Goal: Information Seeking & Learning: Learn about a topic

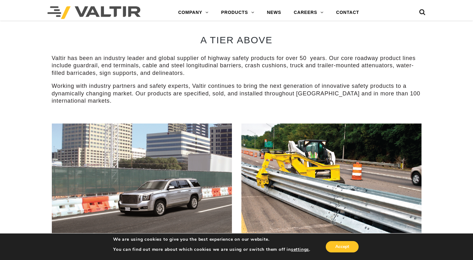
scroll to position [317, 0]
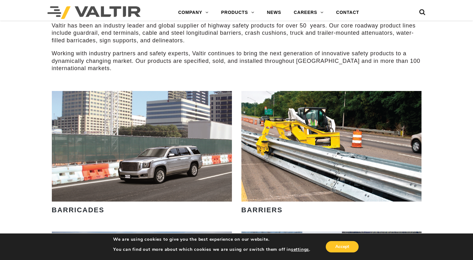
click at [101, 69] on p "Working with industry partners and safety experts, Valtir continues to bring th…" at bounding box center [237, 61] width 370 height 22
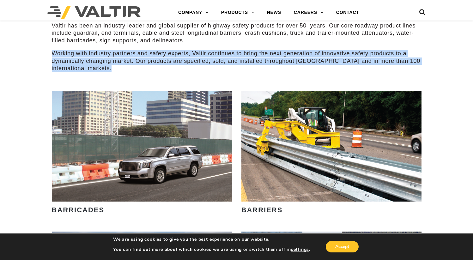
drag, startPoint x: 101, startPoint y: 69, endPoint x: 111, endPoint y: 67, distance: 9.9
click at [101, 69] on p "Working with industry partners and safety experts, Valtir continues to bring th…" at bounding box center [237, 61] width 370 height 22
click at [145, 72] on p "Working with industry partners and safety experts, Valtir continues to bring th…" at bounding box center [237, 61] width 370 height 22
drag, startPoint x: 145, startPoint y: 72, endPoint x: 39, endPoint y: 52, distance: 107.8
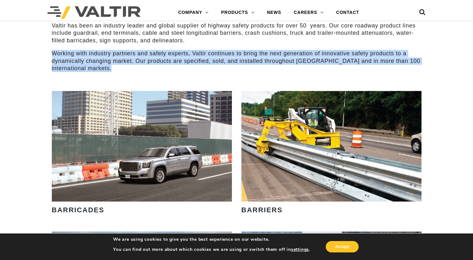
click at [127, 59] on p "Working with industry partners and safety experts, Valtir continues to bring th…" at bounding box center [237, 61] width 370 height 22
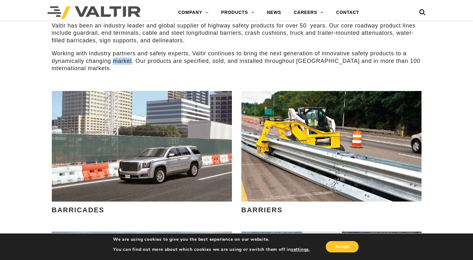
click at [127, 59] on p "Working with industry partners and safety experts, Valtir continues to bring th…" at bounding box center [237, 61] width 370 height 22
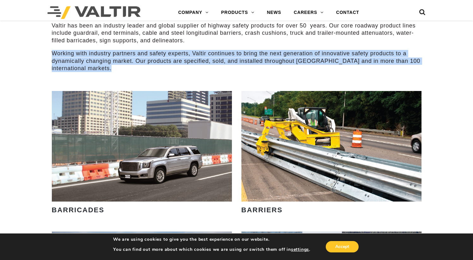
click at [127, 59] on p "Working with industry partners and safety experts, Valtir continues to bring th…" at bounding box center [237, 61] width 370 height 22
click at [195, 56] on p "Working with industry partners and safety experts, Valtir continues to bring th…" at bounding box center [237, 61] width 370 height 22
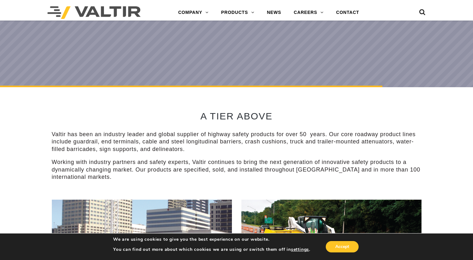
scroll to position [0, 0]
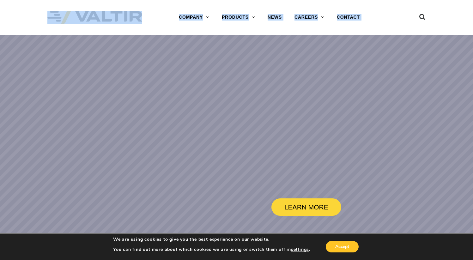
drag, startPoint x: 37, startPoint y: 12, endPoint x: 145, endPoint y: 58, distance: 118.0
click at [23, 67] on rs-slide "LEARN MORE" at bounding box center [236, 165] width 473 height 260
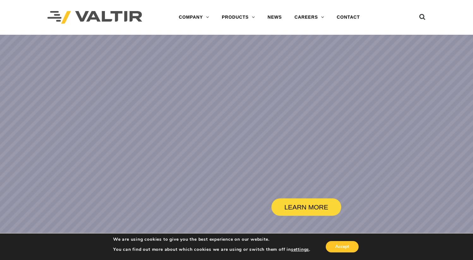
click at [8, 22] on div "Menu COMPANY ABOUT VALTIR OUR HISTORY RENTALS INTERNATIONAL PRODUCTS BARRICADES…" at bounding box center [236, 17] width 473 height 35
drag, startPoint x: 8, startPoint y: 22, endPoint x: 93, endPoint y: 25, distance: 85.8
click at [93, 25] on div "Menu COMPANY ABOUT VALTIR OUR HISTORY RENTALS INTERNATIONAL PRODUCTS BARRICADES…" at bounding box center [236, 17] width 473 height 35
drag, startPoint x: 89, startPoint y: 82, endPoint x: 158, endPoint y: 123, distance: 80.8
click at [88, 83] on rs-slide "LEARN MORE" at bounding box center [236, 165] width 473 height 260
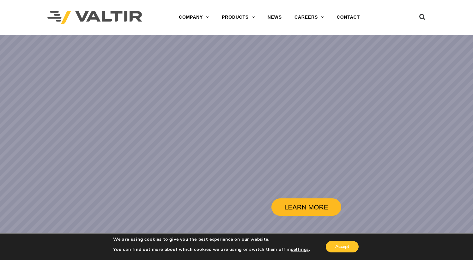
click at [369, 204] on rs-slide "LEARN MORE" at bounding box center [236, 165] width 473 height 260
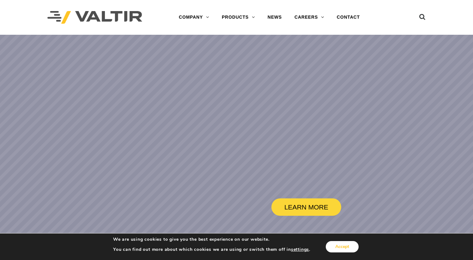
click at [351, 247] on button "Accept" at bounding box center [342, 246] width 33 height 11
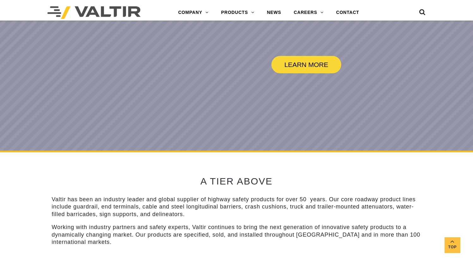
scroll to position [207, 0]
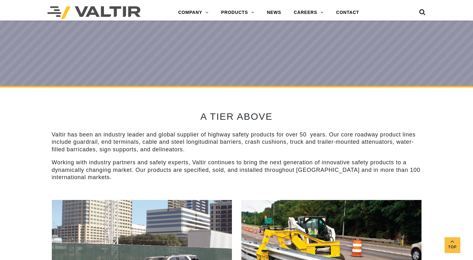
click at [166, 115] on h2 "A TIER ABOVE" at bounding box center [237, 116] width 370 height 10
click at [158, 142] on p "Valtir has been an industry leader and global supplier of highway safety produc…" at bounding box center [237, 142] width 370 height 22
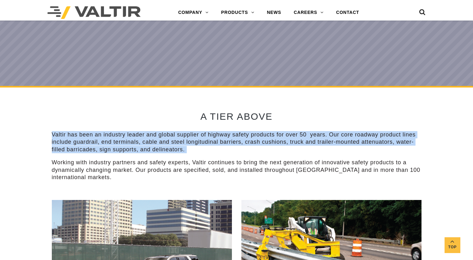
click at [158, 142] on p "Valtir has been an industry leader and global supplier of highway safety produc…" at bounding box center [237, 142] width 370 height 22
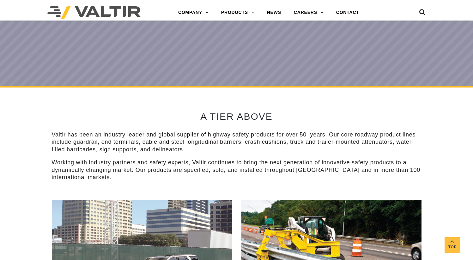
click at [150, 176] on p "Working with industry partners and safety experts, Valtir continues to bring th…" at bounding box center [237, 170] width 370 height 22
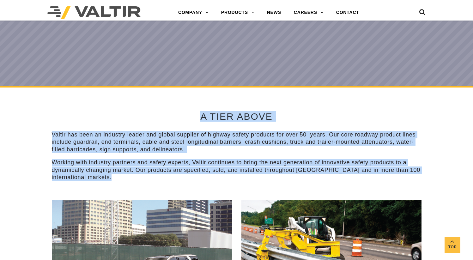
drag, startPoint x: 139, startPoint y: 184, endPoint x: 85, endPoint y: 97, distance: 101.9
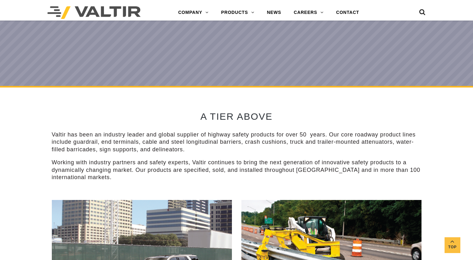
click at [124, 126] on div "A TIER ABOVE Valtir has been an industry leader and global supplier of highway …" at bounding box center [237, 144] width 370 height 113
drag, startPoint x: 151, startPoint y: 169, endPoint x: 168, endPoint y: 161, distance: 19.0
click at [151, 169] on p "Working with industry partners and safety experts, Valtir continues to bring th…" at bounding box center [237, 170] width 370 height 22
drag, startPoint x: 249, startPoint y: 113, endPoint x: 249, endPoint y: 120, distance: 7.3
click at [249, 120] on h2 "A TIER ABOVE" at bounding box center [237, 116] width 370 height 10
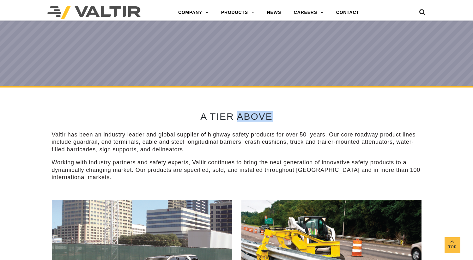
drag, startPoint x: 236, startPoint y: 112, endPoint x: 283, endPoint y: 116, distance: 47.6
click at [283, 116] on h2 "A TIER ABOVE" at bounding box center [237, 116] width 370 height 10
click at [276, 116] on h2 "A TIER ABOVE" at bounding box center [237, 116] width 370 height 10
drag, startPoint x: 283, startPoint y: 118, endPoint x: 124, endPoint y: 129, distance: 159.4
click at [144, 122] on div "A TIER ABOVE Valtir has been an industry leader and global supplier of highway …" at bounding box center [237, 144] width 370 height 113
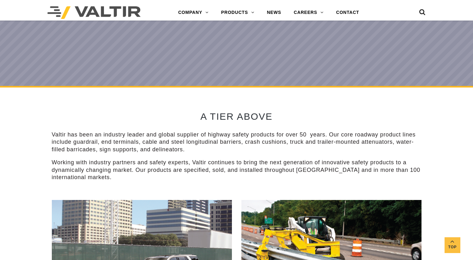
click at [123, 129] on div "A TIER ABOVE Valtir has been an industry leader and global supplier of highway …" at bounding box center [237, 144] width 370 height 113
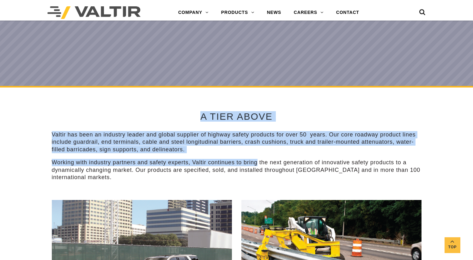
drag, startPoint x: 28, startPoint y: 119, endPoint x: 258, endPoint y: 163, distance: 235.0
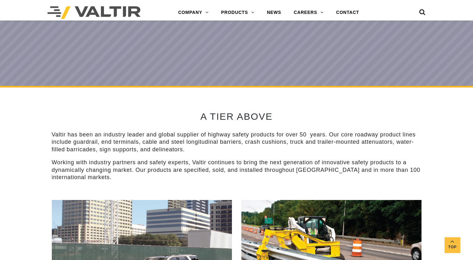
click at [208, 182] on div "A TIER ABOVE Valtir has been an industry leader and global supplier of highway …" at bounding box center [237, 144] width 370 height 113
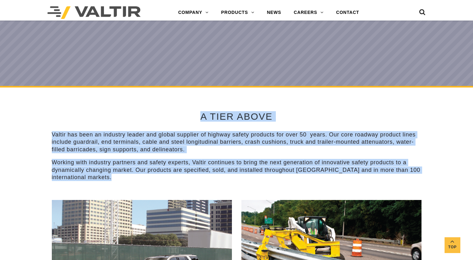
drag, startPoint x: 191, startPoint y: 185, endPoint x: 198, endPoint y: 119, distance: 66.8
click at [198, 119] on div "A TIER ABOVE Valtir has been an industry leader and global supplier of highway …" at bounding box center [237, 144] width 370 height 113
click at [213, 118] on h2 "A TIER ABOVE" at bounding box center [237, 116] width 370 height 10
drag, startPoint x: 213, startPoint y: 118, endPoint x: 193, endPoint y: 185, distance: 70.3
click at [193, 185] on div "A TIER ABOVE Valtir has been an industry leader and global supplier of highway …" at bounding box center [237, 144] width 370 height 113
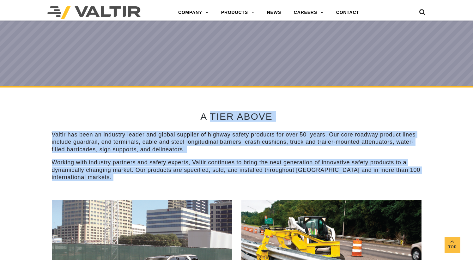
click at [193, 185] on div "A TIER ABOVE Valtir has been an industry leader and global supplier of highway …" at bounding box center [237, 144] width 370 height 113
drag, startPoint x: 193, startPoint y: 186, endPoint x: 200, endPoint y: 111, distance: 75.6
click at [203, 111] on div "A TIER ABOVE Valtir has been an industry leader and global supplier of highway …" at bounding box center [237, 144] width 370 height 113
click at [186, 110] on div "A TIER ABOVE Valtir has been an industry leader and global supplier of highway …" at bounding box center [237, 144] width 370 height 113
